Goal: Communication & Community: Participate in discussion

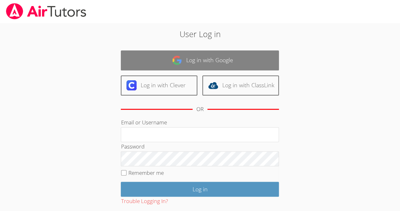
click at [184, 54] on link "Log in with Google" at bounding box center [200, 60] width 158 height 20
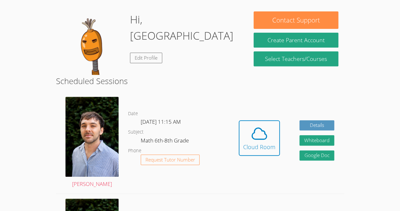
scroll to position [104, 0]
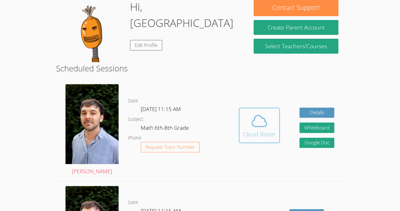
click at [249, 125] on span at bounding box center [259, 121] width 32 height 18
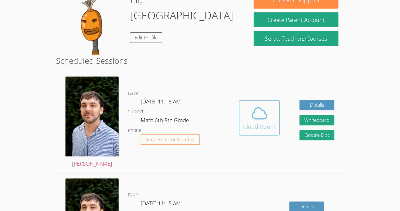
scroll to position [117, 0]
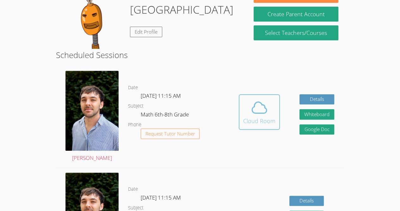
click at [250, 123] on div "Cloud Room" at bounding box center [259, 120] width 32 height 9
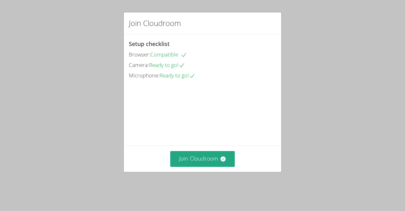
click at [196, 171] on div "Join Cloudroom" at bounding box center [203, 158] width 158 height 26
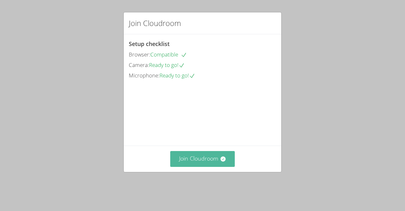
click at [195, 166] on button "Join Cloudroom" at bounding box center [202, 159] width 65 height 16
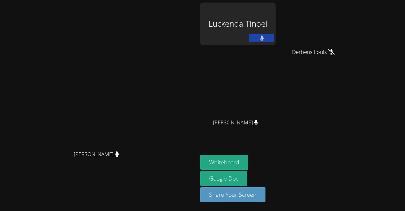
click at [52, 57] on video at bounding box center [99, 92] width 95 height 109
click at [276, 25] on div "Luckenda Tinoel" at bounding box center [237, 24] width 75 height 42
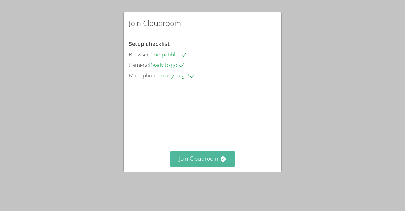
click at [205, 166] on button "Join Cloudroom" at bounding box center [202, 159] width 65 height 16
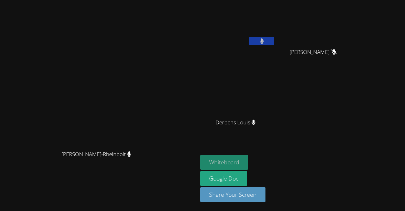
click at [248, 162] on button "Whiteboard" at bounding box center [224, 161] width 48 height 15
click at [274, 42] on button at bounding box center [261, 41] width 25 height 8
click at [66, 97] on video at bounding box center [99, 92] width 95 height 109
click at [274, 37] on button at bounding box center [261, 41] width 25 height 8
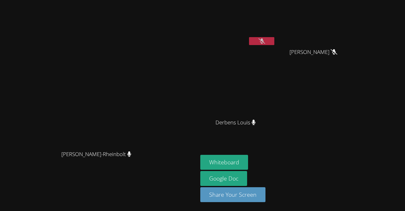
click at [265, 39] on icon at bounding box center [262, 40] width 7 height 5
click at [274, 38] on button at bounding box center [261, 41] width 25 height 8
click at [274, 37] on button at bounding box center [261, 41] width 25 height 8
click at [147, 111] on video at bounding box center [99, 92] width 95 height 109
click at [264, 41] on icon at bounding box center [262, 40] width 4 height 5
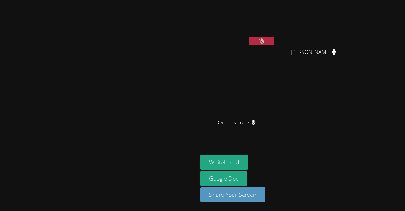
click at [249, 37] on button at bounding box center [261, 41] width 25 height 8
click at [259, 41] on icon at bounding box center [262, 40] width 7 height 5
click at [276, 42] on video at bounding box center [237, 24] width 75 height 42
click at [274, 43] on button at bounding box center [261, 41] width 25 height 8
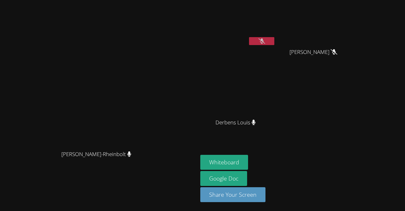
click at [274, 42] on button at bounding box center [261, 41] width 25 height 8
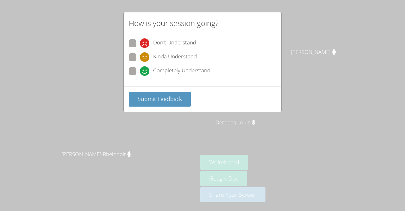
click at [129, 73] on label "Completely Understand" at bounding box center [170, 71] width 82 height 9
click at [140, 72] on input "Completely Understand" at bounding box center [142, 69] width 5 height 5
radio input "true"
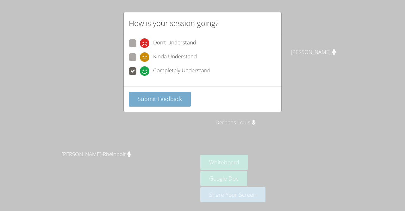
click at [161, 100] on span "Submit Feedback" at bounding box center [160, 99] width 44 height 8
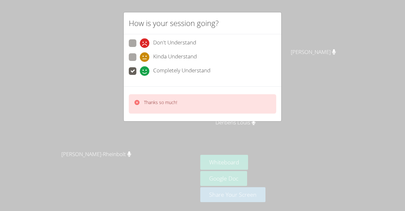
click at [129, 76] on div "Completely Understand" at bounding box center [203, 72] width 148 height 11
click at [98, 72] on div "How is your session going? Don't Understand Kinda Understand Completely Underst…" at bounding box center [202, 105] width 405 height 211
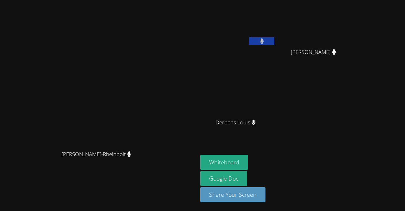
click at [340, 141] on aside "Luckenda [PERSON_NAME] [PERSON_NAME] Whiteboard Google Doc Share Your Screen" at bounding box center [277, 105] width 158 height 211
click at [354, 97] on div "Luckenda [PERSON_NAME] [PERSON_NAME]" at bounding box center [276, 72] width 153 height 138
click at [195, 22] on div "[PERSON_NAME]-Rheinbolt Franco Uribe-[GEOGRAPHIC_DATA]" at bounding box center [99, 105] width 193 height 205
click at [264, 39] on icon at bounding box center [262, 40] width 4 height 5
click at [265, 40] on icon at bounding box center [262, 40] width 7 height 5
